Goal: Navigation & Orientation: Find specific page/section

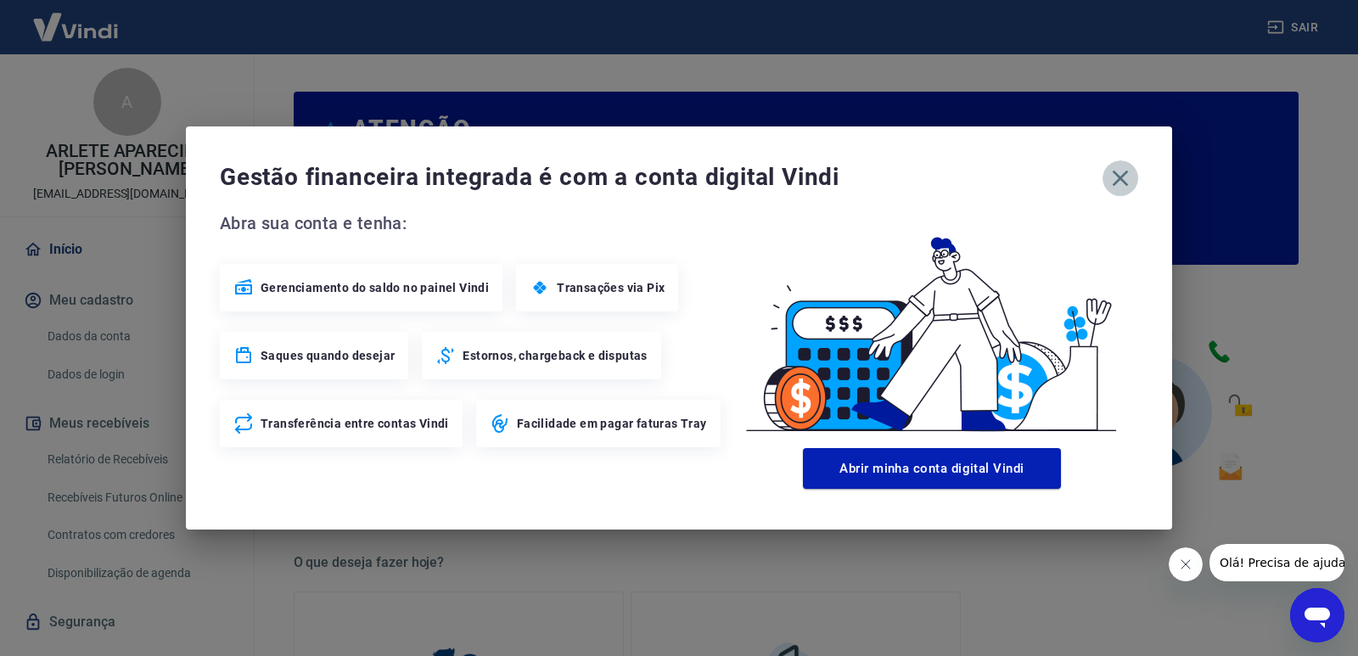
click at [1115, 188] on icon "button" at bounding box center [1120, 178] width 27 height 27
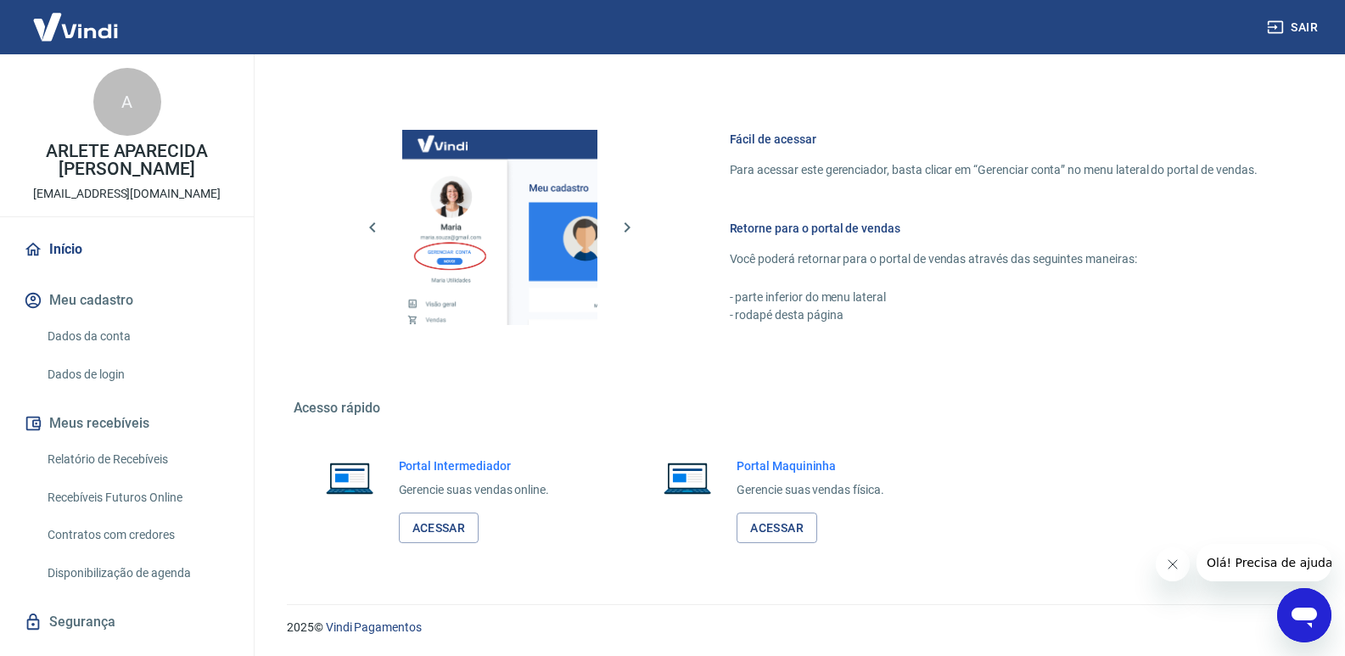
scroll to position [843, 0]
click at [447, 521] on link "Acessar" at bounding box center [439, 527] width 81 height 31
click at [454, 535] on link "Acessar" at bounding box center [439, 527] width 81 height 31
